Goal: Task Accomplishment & Management: Complete application form

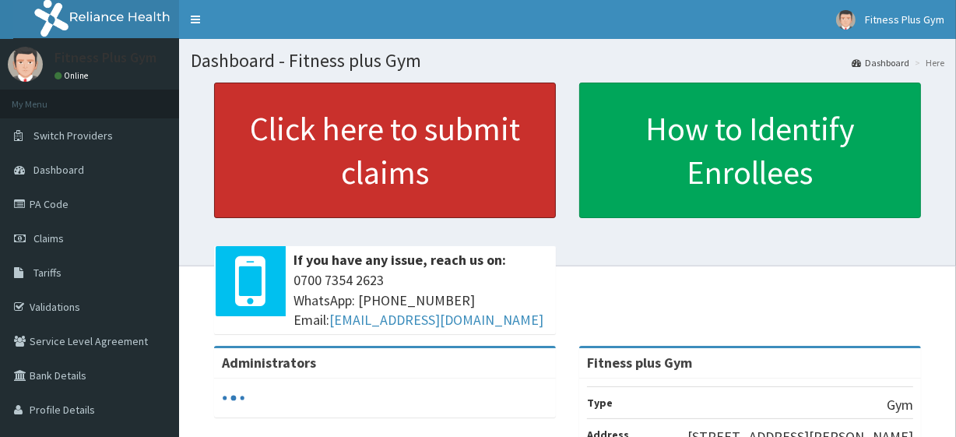
click at [391, 154] on link "Click here to submit claims" at bounding box center [385, 149] width 342 height 135
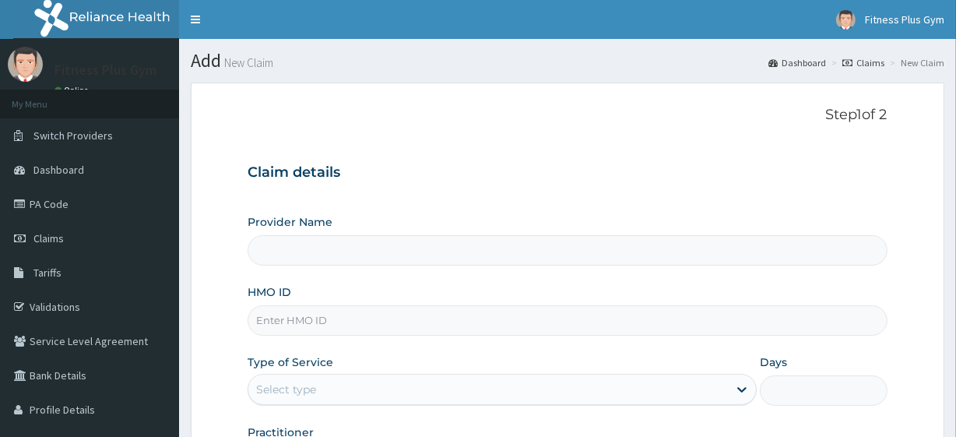
click at [305, 319] on input "HMO ID" at bounding box center [566, 320] width 639 height 30
type input "m"
type input "Fitness plus Gym"
type input "1"
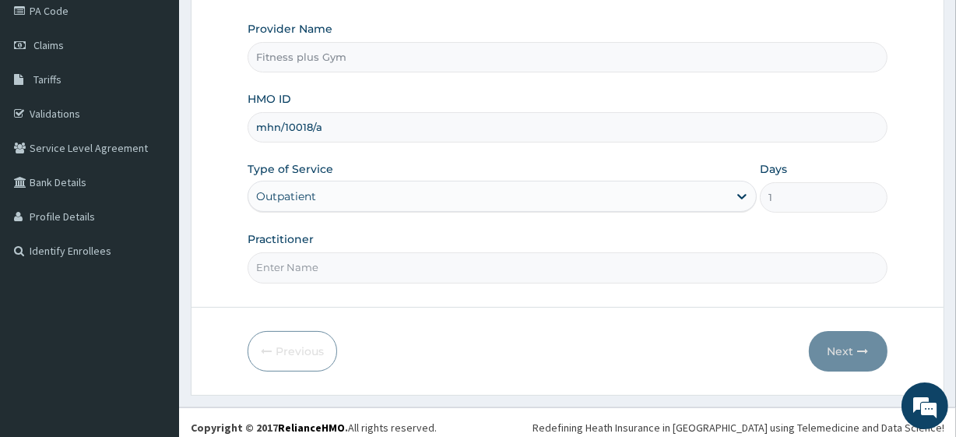
scroll to position [202, 0]
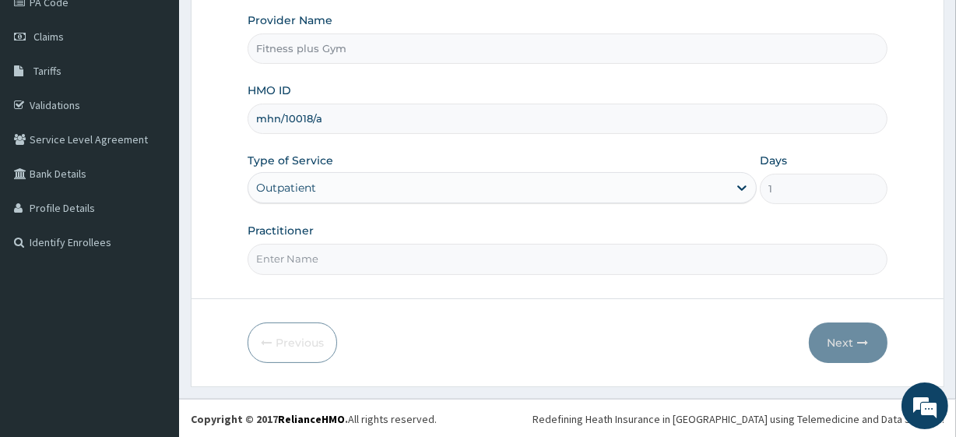
type input "mhn/10018/a"
click at [356, 249] on input "Practitioner" at bounding box center [566, 259] width 639 height 30
type input "fitnessplus"
click at [854, 363] on form "Step 1 of 2 Claim details Provider Name Fitness plus Gym HMO ID mhn/10018/a Typ…" at bounding box center [567, 133] width 753 height 505
click at [861, 355] on button "Next" at bounding box center [847, 342] width 79 height 40
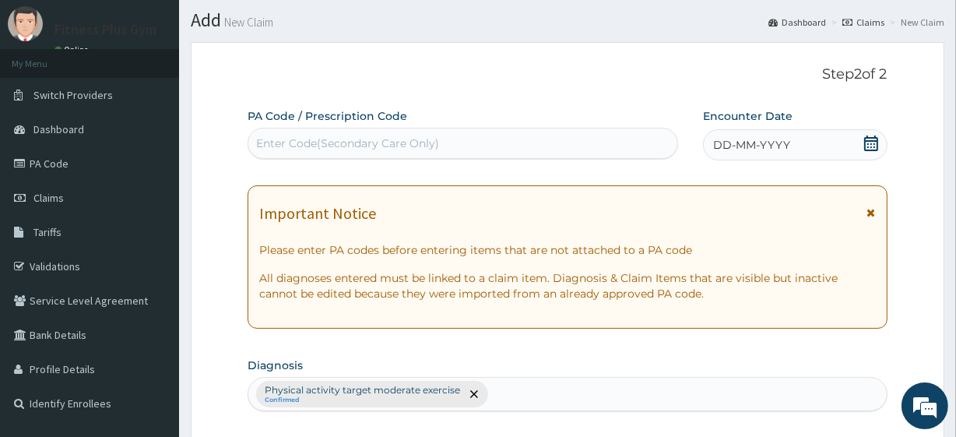
scroll to position [0, 0]
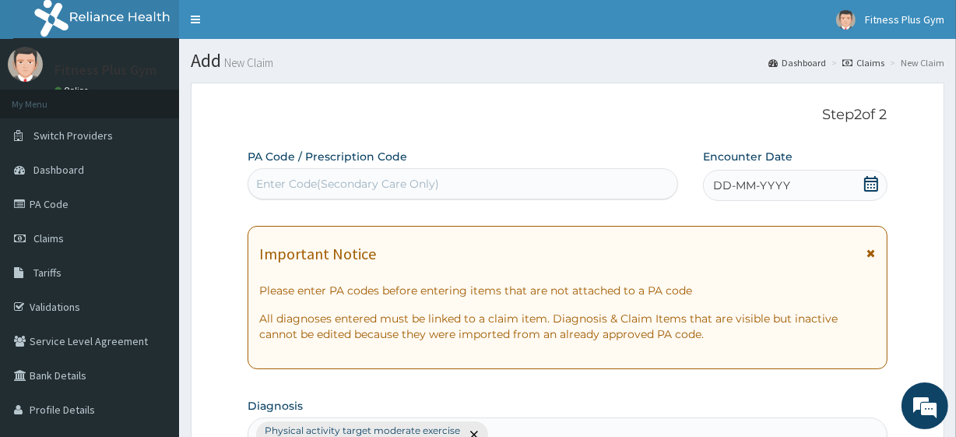
click at [395, 186] on div "Enter Code(Secondary Care Only)" at bounding box center [347, 184] width 183 height 16
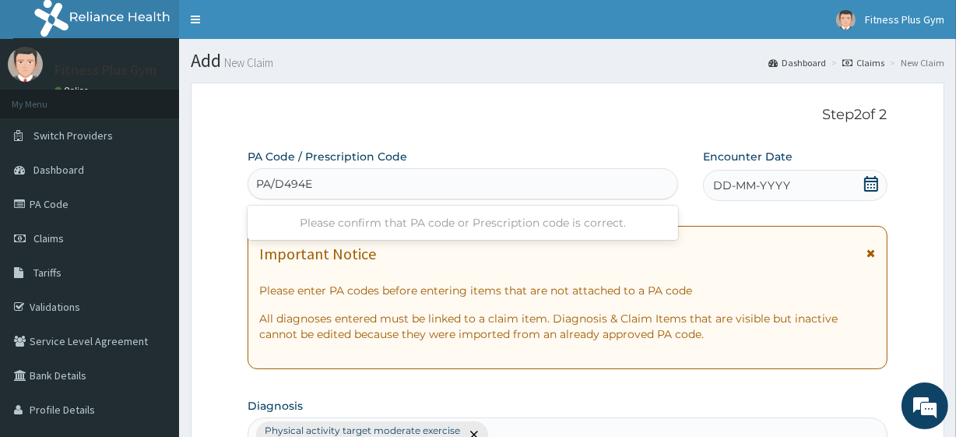
type input "PA/D494E6"
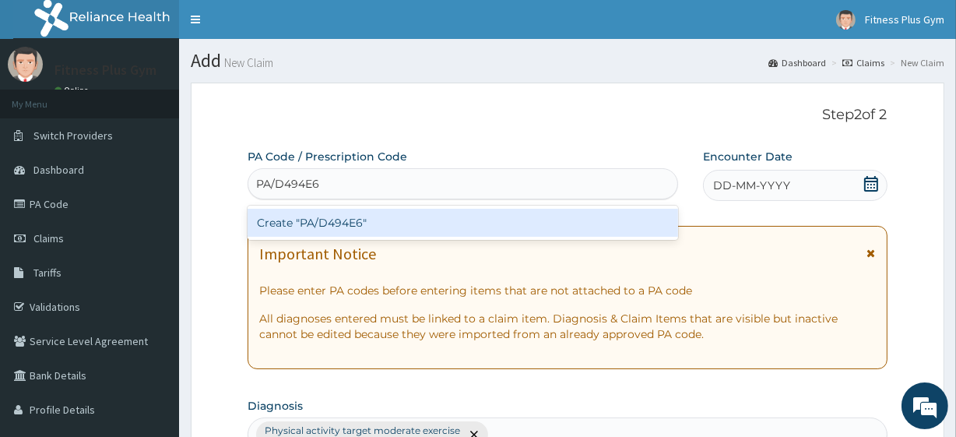
click at [412, 223] on div "Create "PA/D494E6"" at bounding box center [462, 223] width 430 height 28
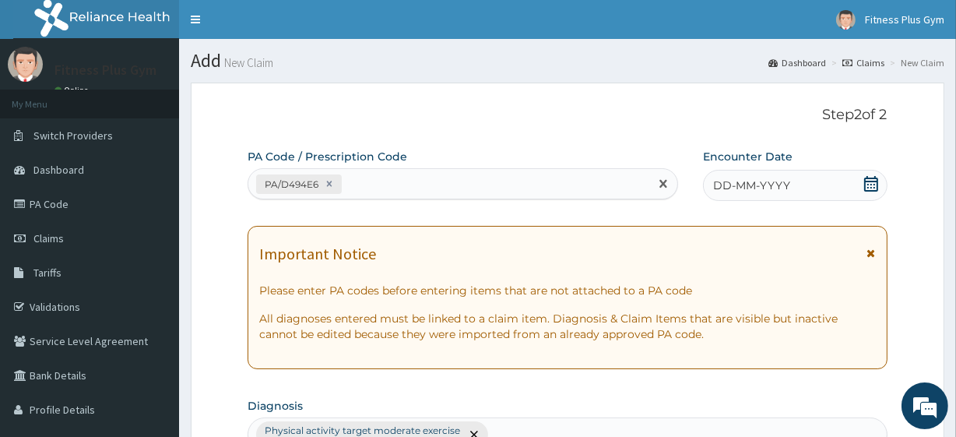
click at [718, 185] on span "DD-MM-YYYY" at bounding box center [751, 185] width 77 height 16
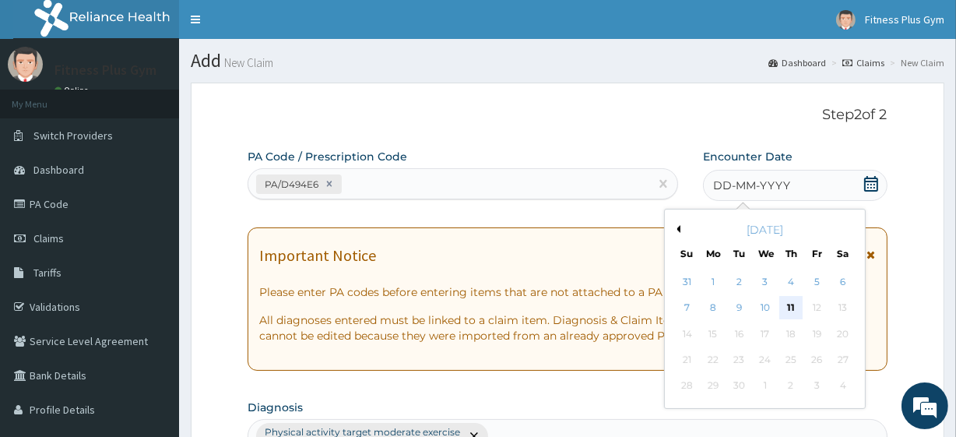
click at [786, 305] on div "11" at bounding box center [790, 307] width 23 height 23
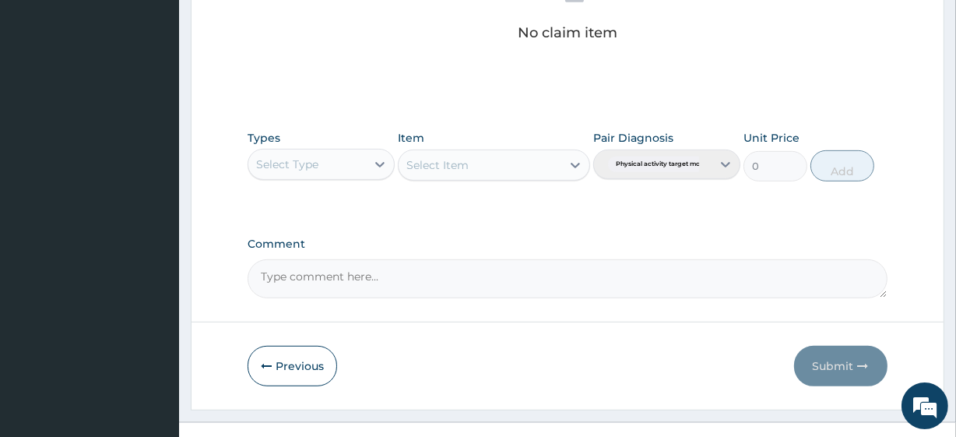
scroll to position [685, 0]
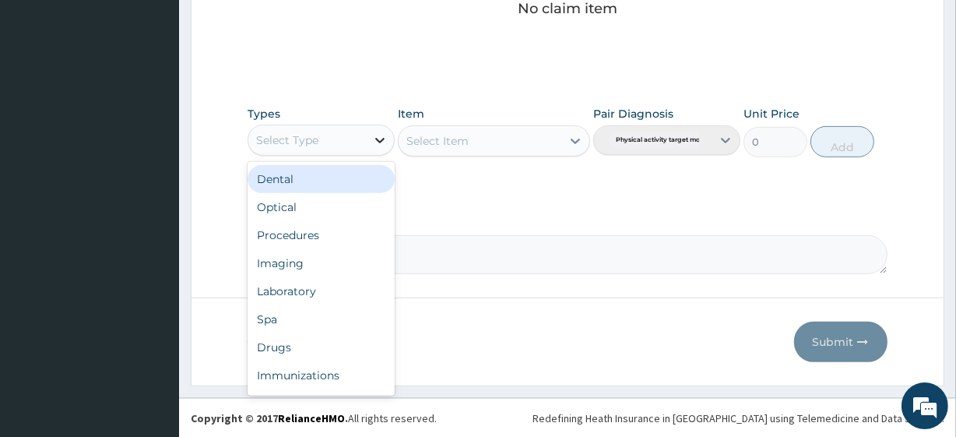
click at [373, 130] on div at bounding box center [380, 140] width 28 height 28
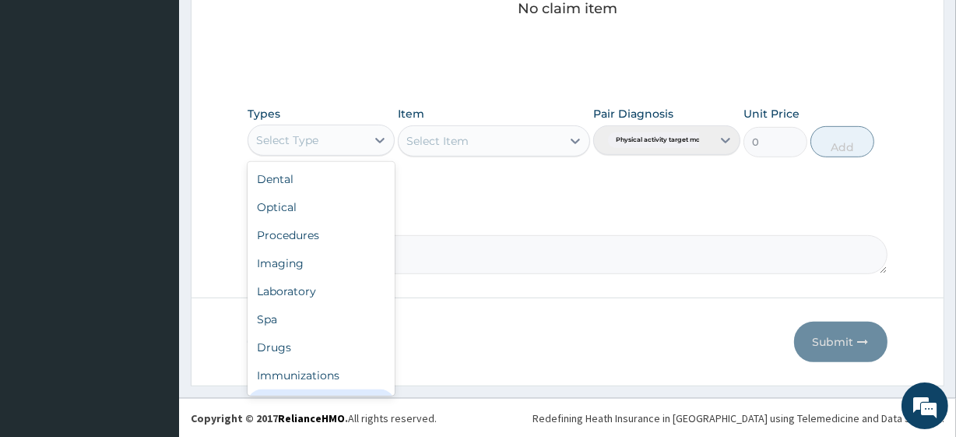
scroll to position [53, 0]
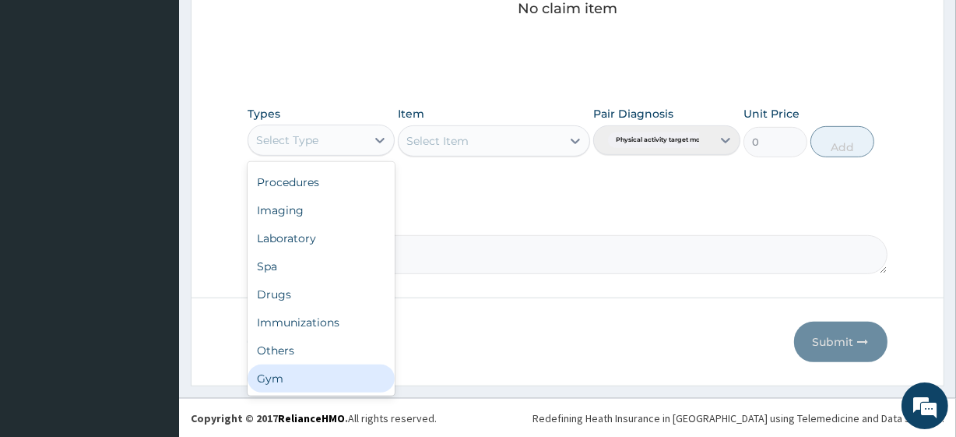
click at [292, 369] on div "Gym" at bounding box center [320, 378] width 147 height 28
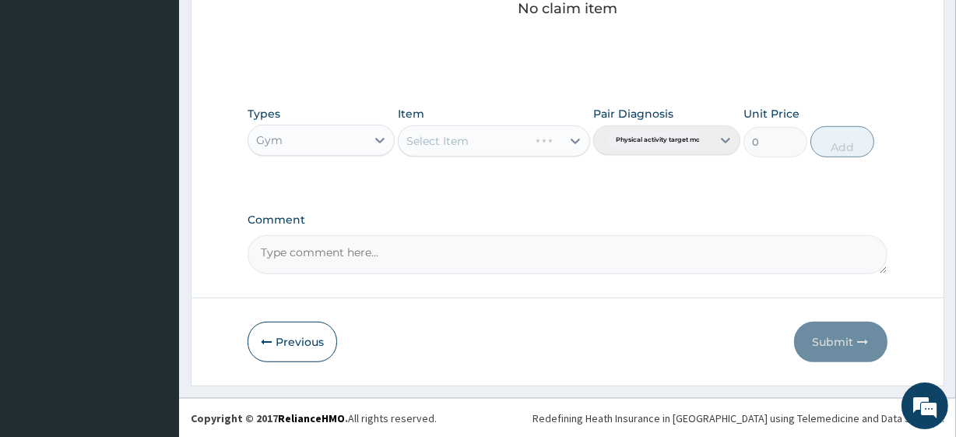
click at [457, 151] on div "Select Item" at bounding box center [493, 140] width 191 height 31
click at [463, 139] on div "Select Item" at bounding box center [493, 140] width 191 height 31
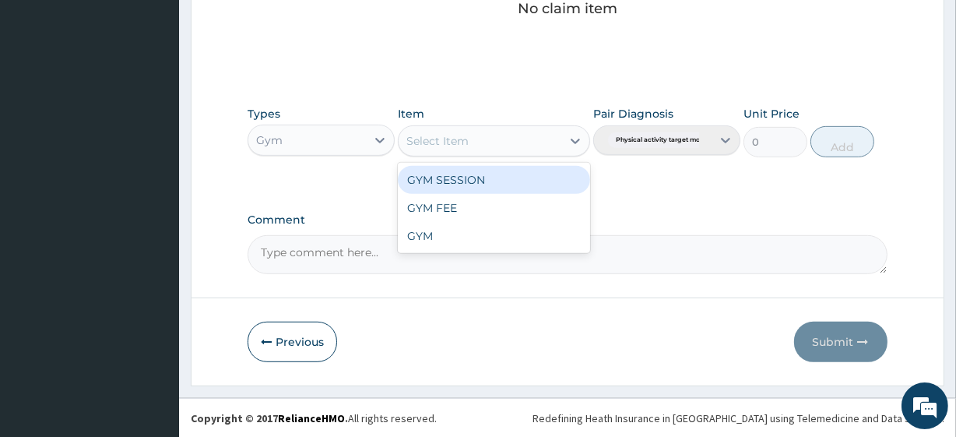
click at [487, 140] on div "Select Item" at bounding box center [479, 140] width 162 height 25
click at [482, 176] on div "GYM SESSION" at bounding box center [493, 180] width 191 height 28
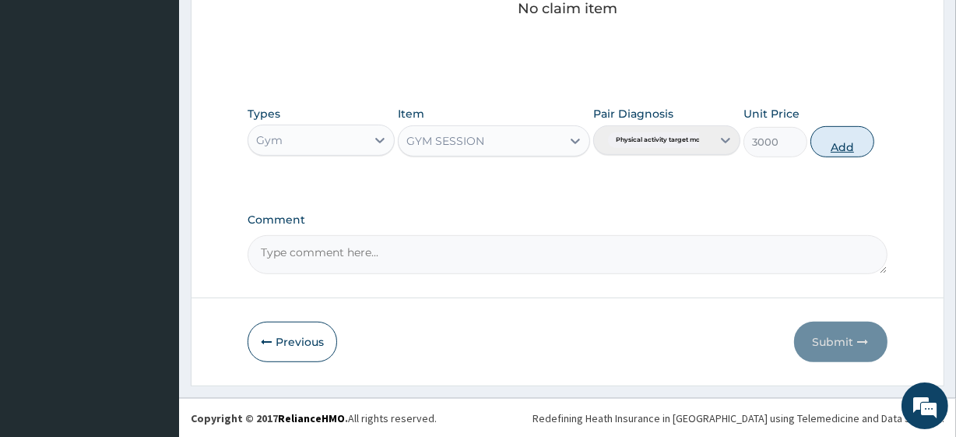
click at [847, 149] on button "Add" at bounding box center [842, 141] width 64 height 31
type input "0"
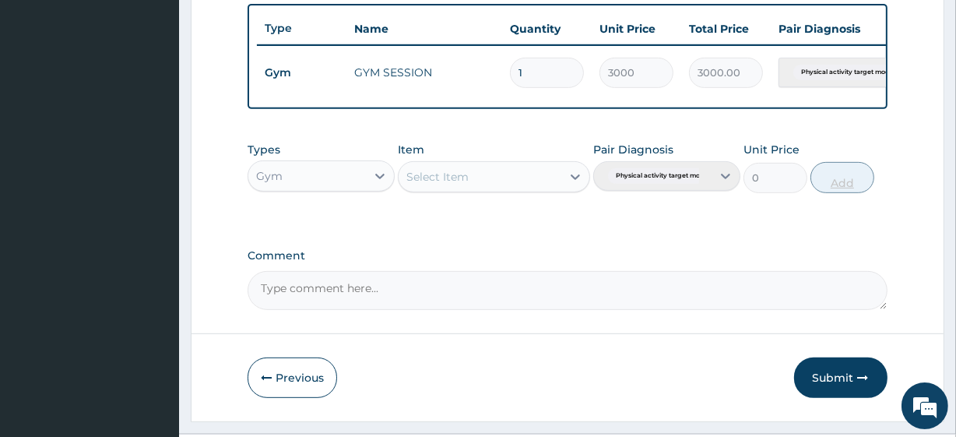
scroll to position [550, 0]
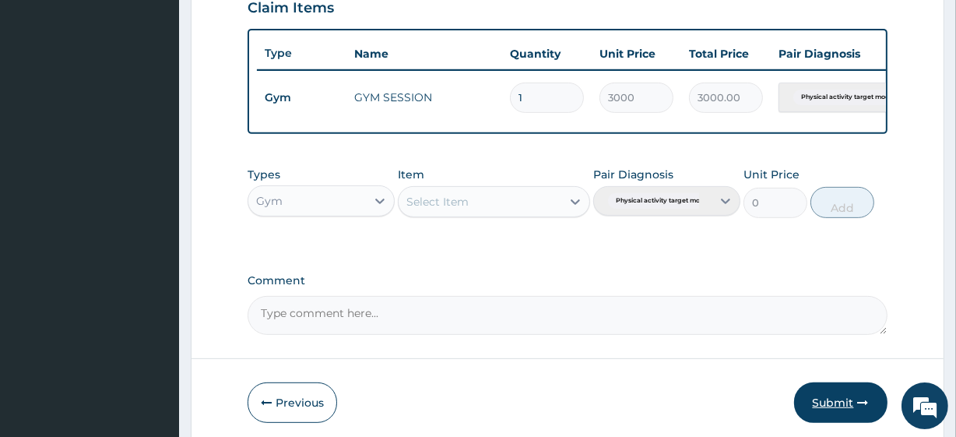
click at [834, 411] on button "Submit" at bounding box center [840, 402] width 93 height 40
